Goal: Transaction & Acquisition: Purchase product/service

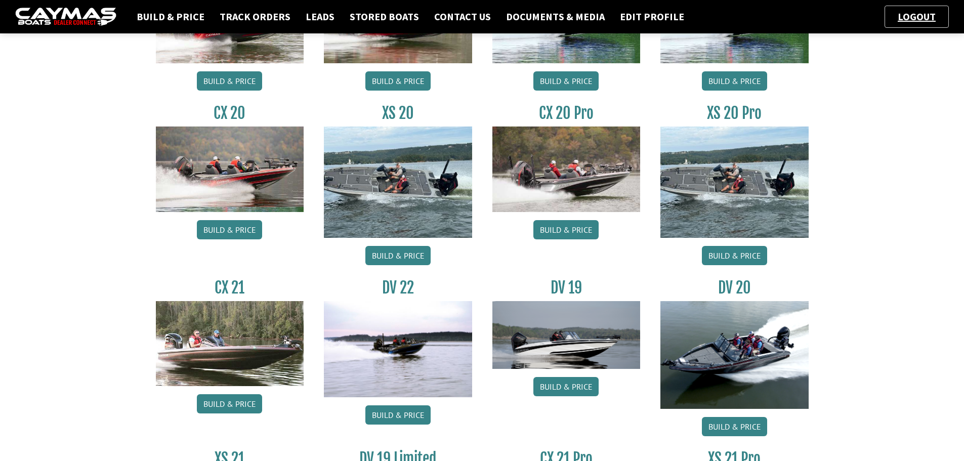
scroll to position [765, 0]
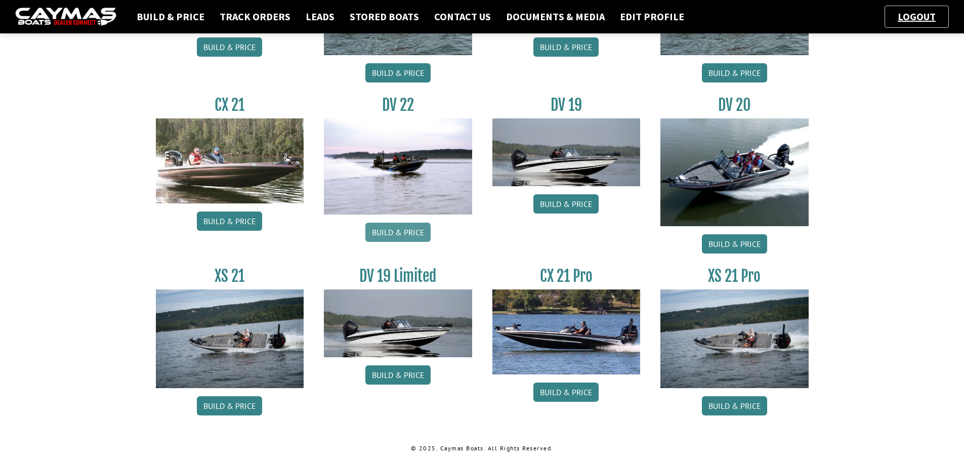
click at [394, 234] on link "Build & Price" at bounding box center [397, 232] width 65 height 19
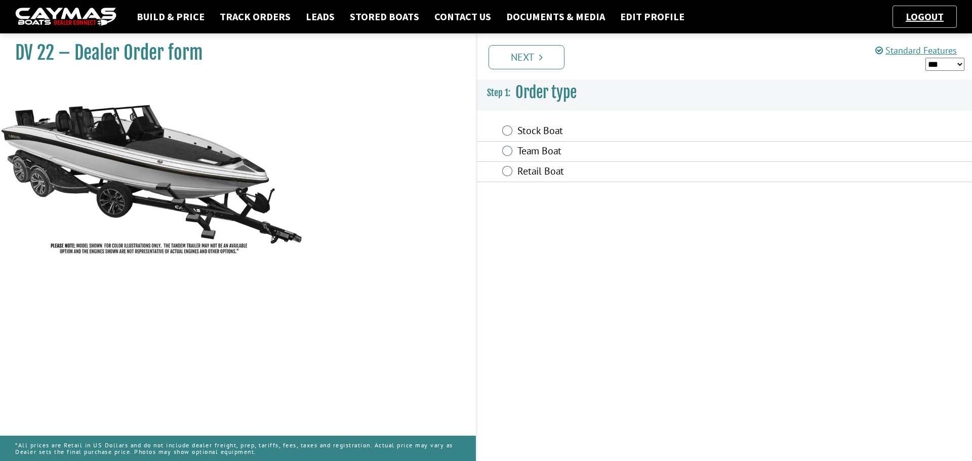
click at [952, 64] on select "*** ****** ******" at bounding box center [944, 64] width 39 height 13
click at [935, 17] on link "Logout" at bounding box center [924, 16] width 48 height 13
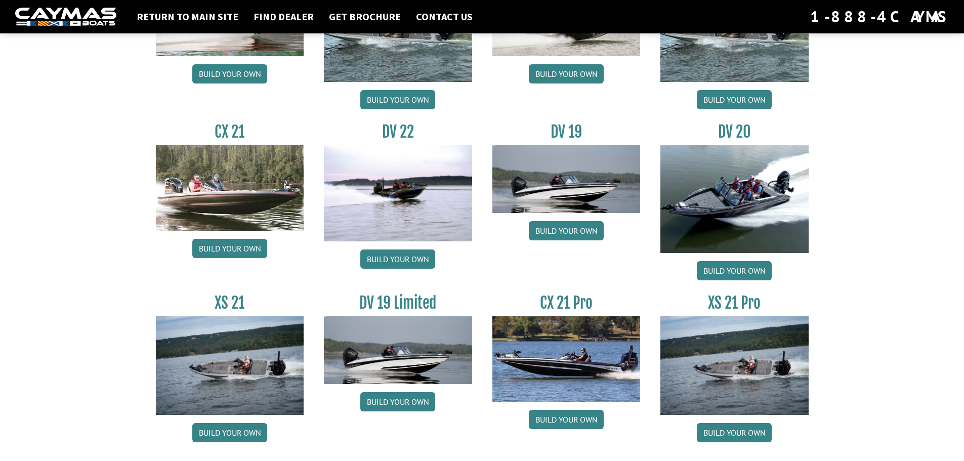
scroll to position [1097, 0]
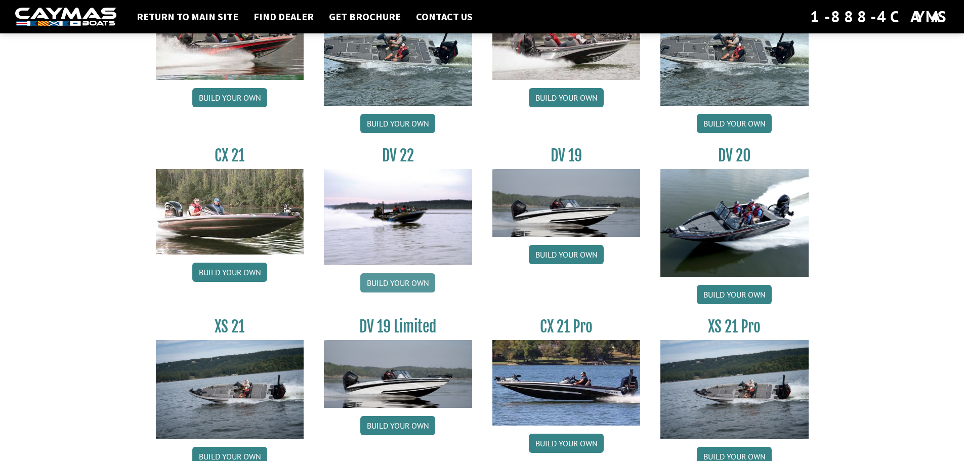
click at [401, 287] on link "Build your own" at bounding box center [397, 282] width 75 height 19
